Goal: Navigation & Orientation: Find specific page/section

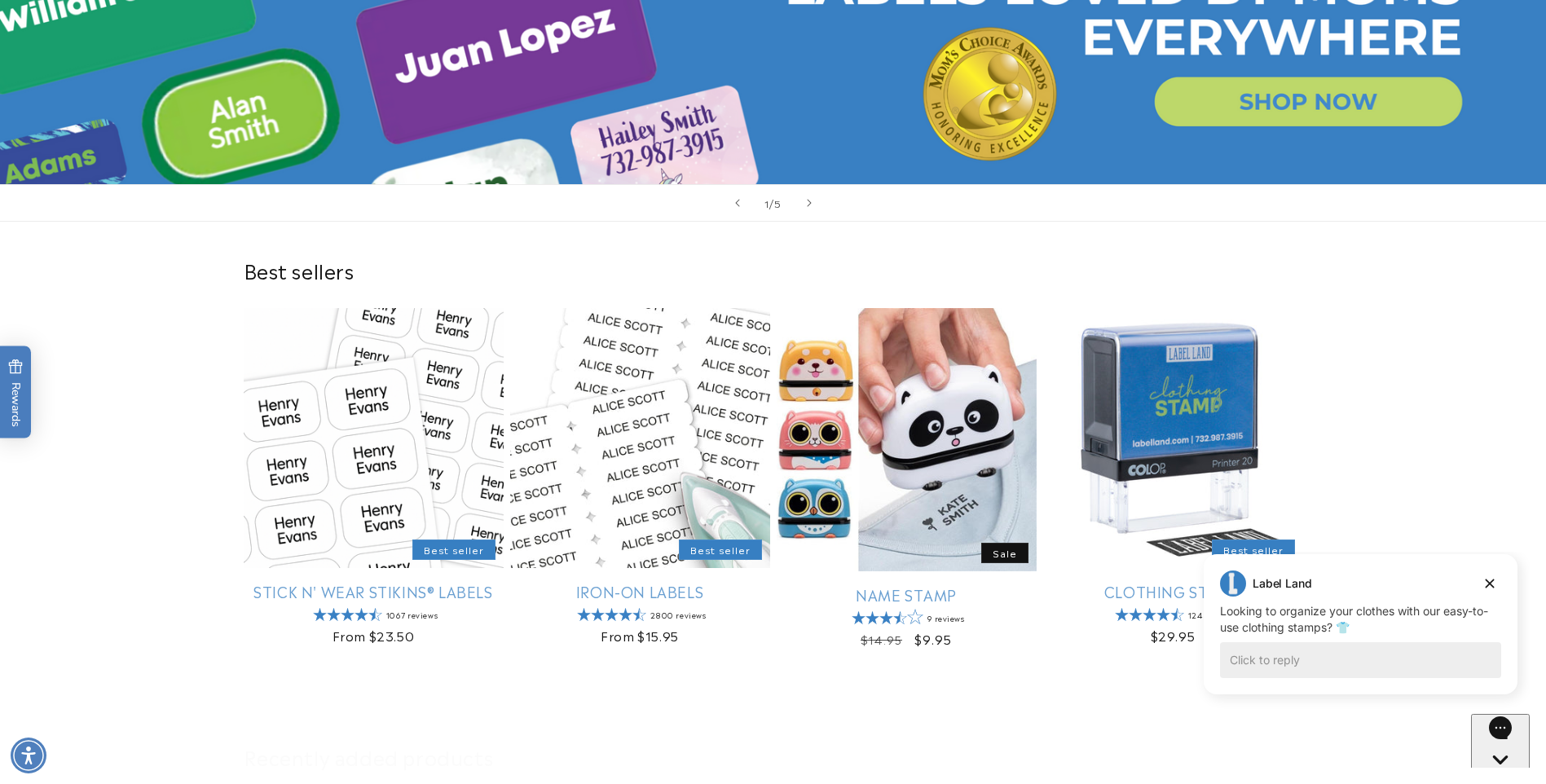
click at [1474, 589] on div "Label Land" at bounding box center [1361, 583] width 281 height 26
click at [1487, 584] on icon "Dismiss campaign" at bounding box center [1490, 583] width 16 height 20
